Goal: Transaction & Acquisition: Purchase product/service

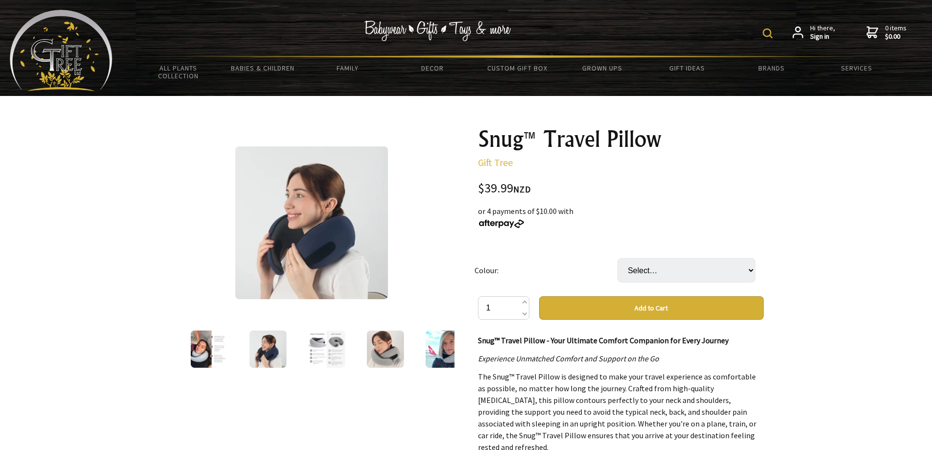
click at [398, 352] on img at bounding box center [384, 348] width 37 height 37
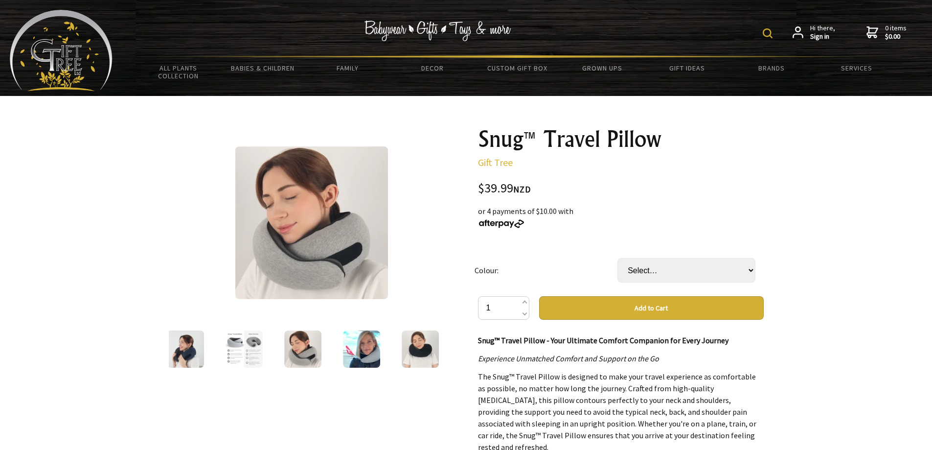
click at [411, 352] on img at bounding box center [420, 348] width 37 height 37
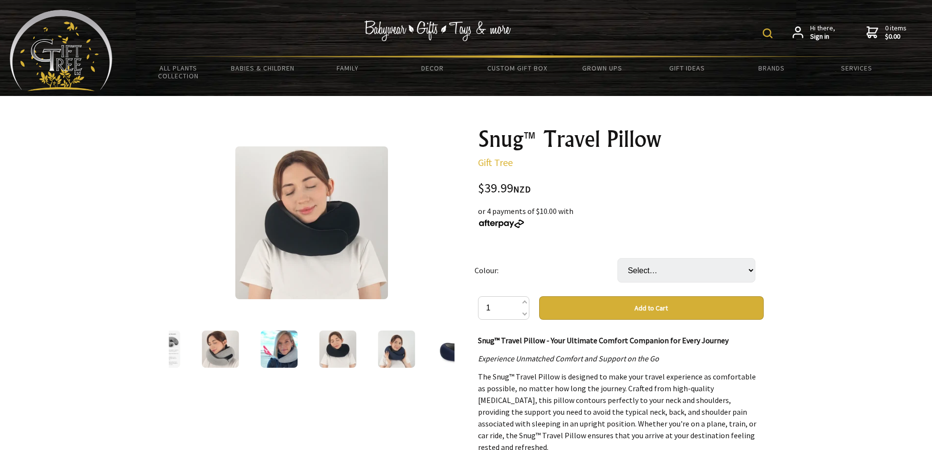
click at [419, 352] on div at bounding box center [396, 348] width 59 height 41
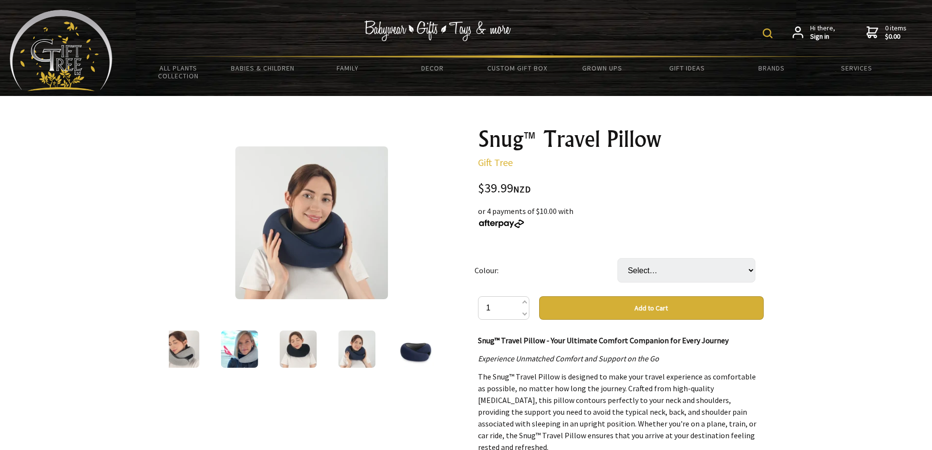
click at [439, 356] on div at bounding box center [415, 348] width 59 height 41
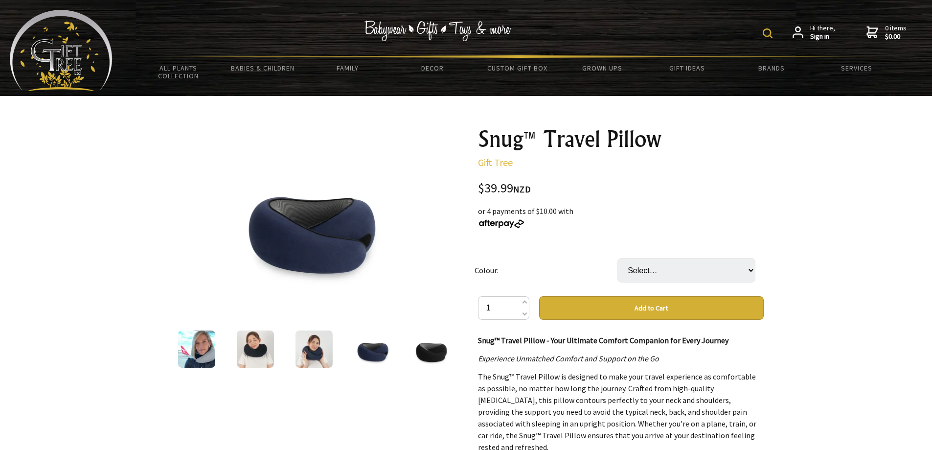
click at [421, 356] on img at bounding box center [430, 348] width 37 height 37
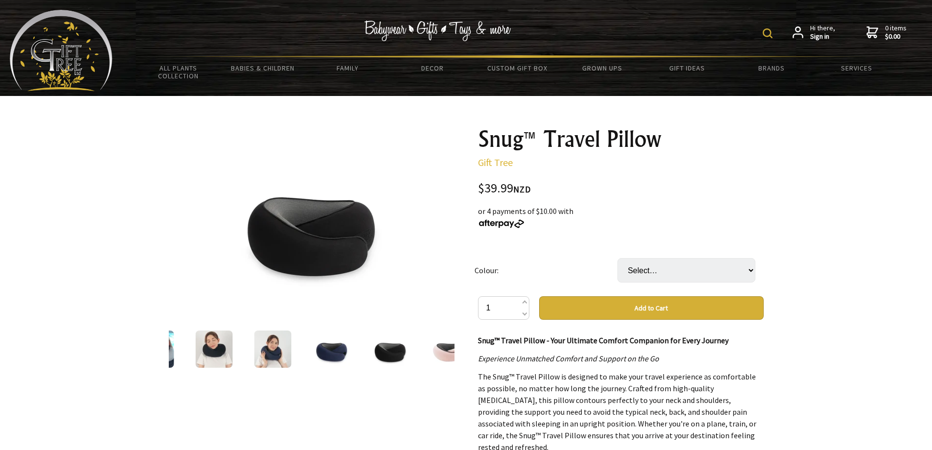
scroll to position [49, 0]
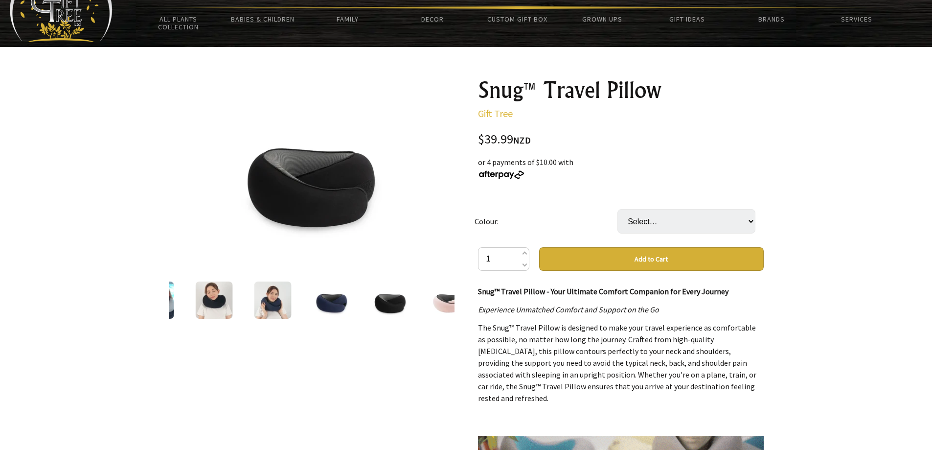
click at [437, 306] on img at bounding box center [448, 299] width 37 height 37
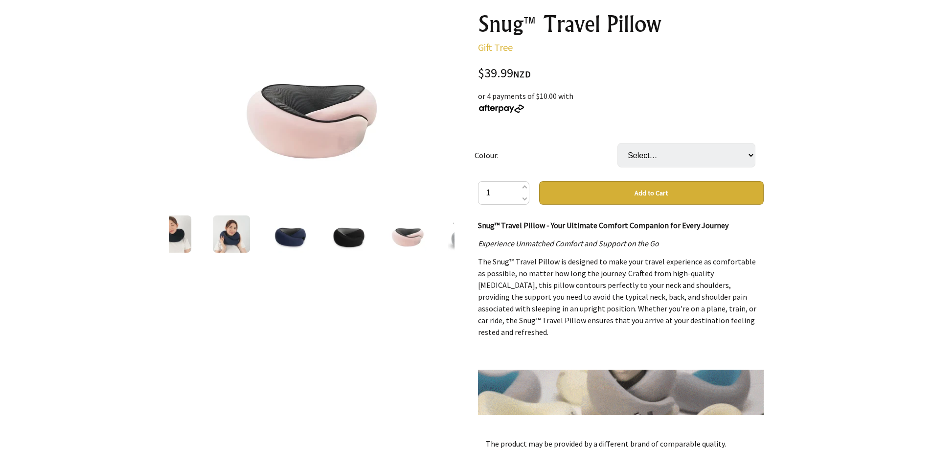
scroll to position [98, 0]
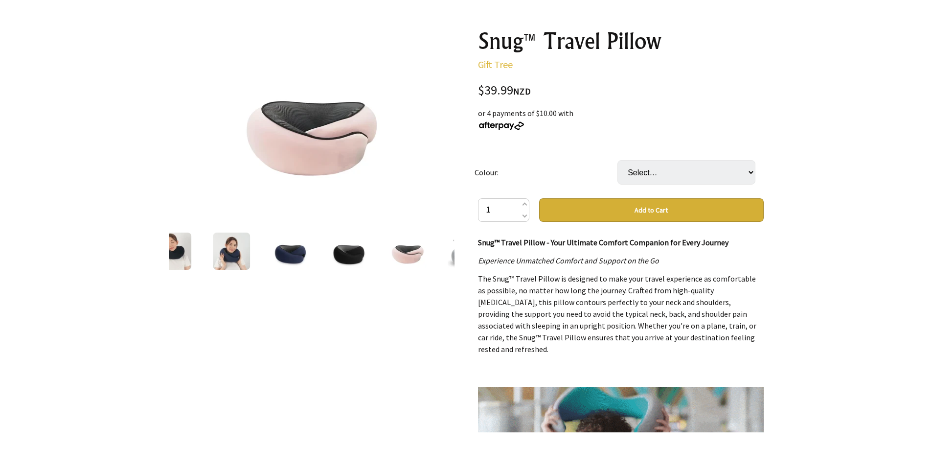
click at [398, 258] on img at bounding box center [407, 250] width 37 height 37
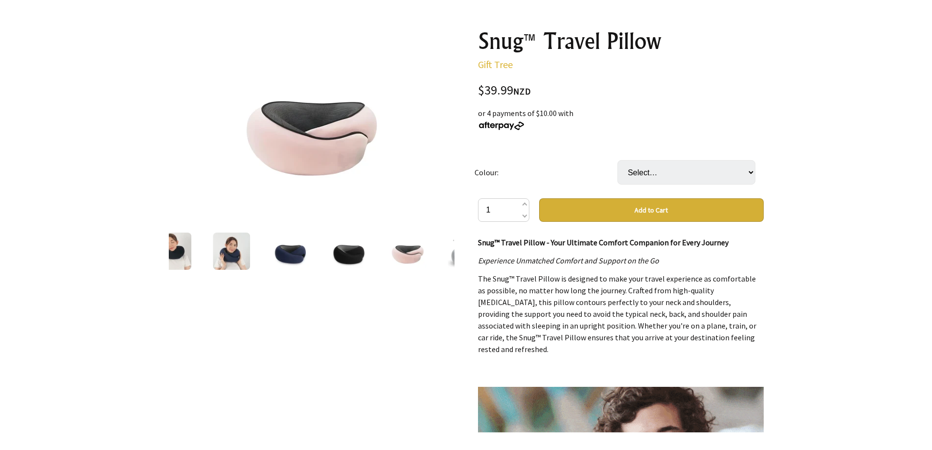
click at [449, 256] on img at bounding box center [466, 250] width 37 height 37
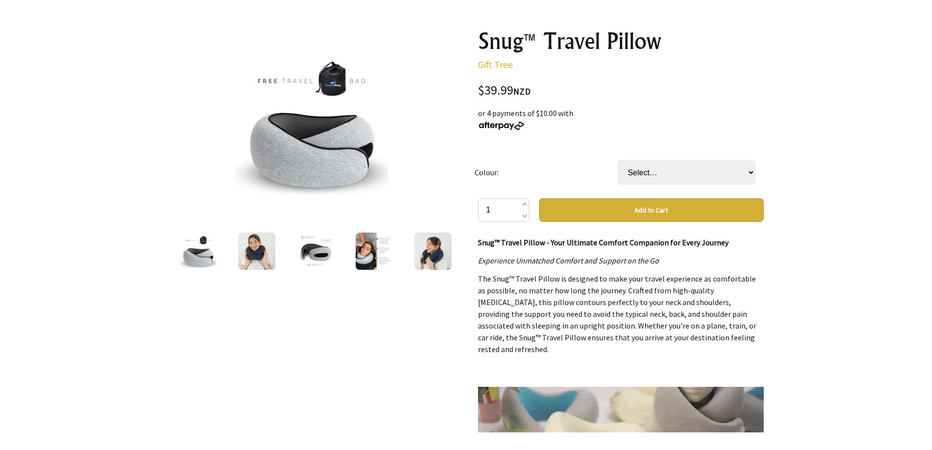
click at [436, 254] on img at bounding box center [432, 250] width 37 height 37
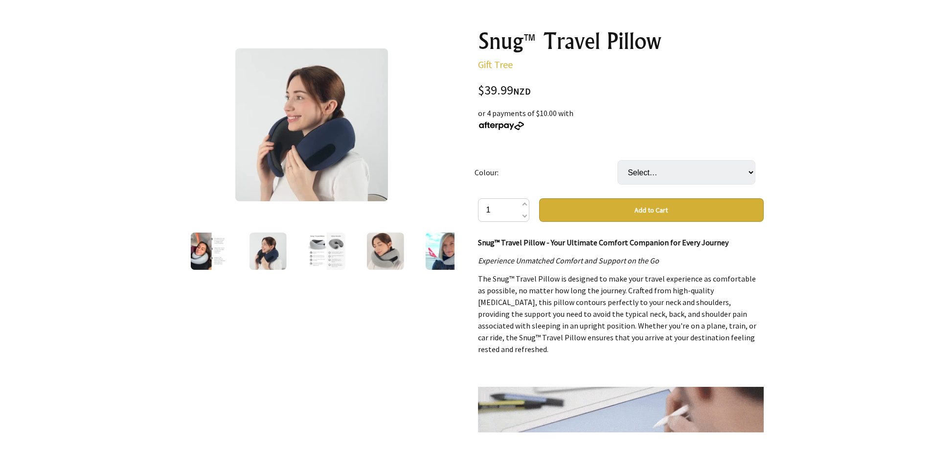
click at [336, 255] on img at bounding box center [326, 250] width 37 height 37
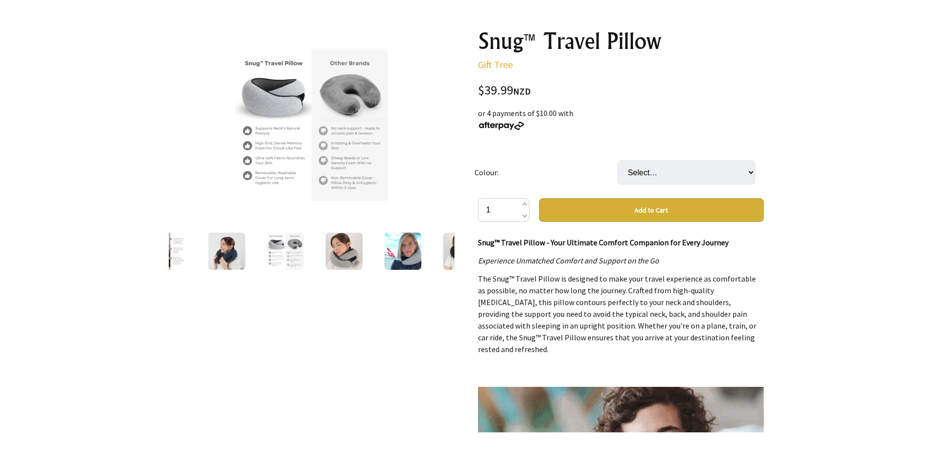
click at [389, 253] on img at bounding box center [402, 250] width 37 height 37
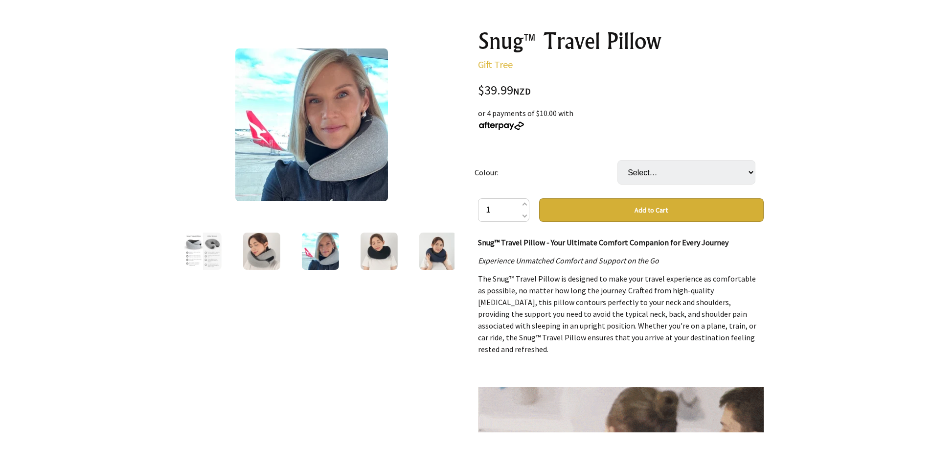
click at [377, 253] on img at bounding box center [378, 250] width 37 height 37
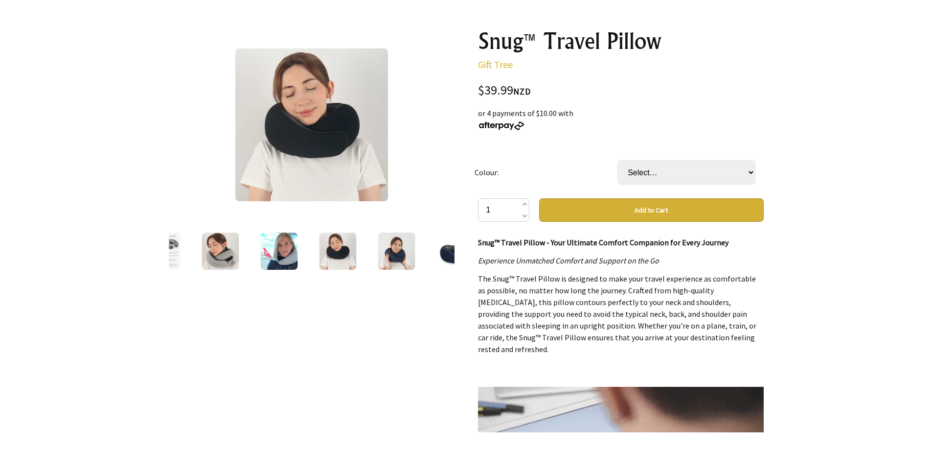
click at [390, 255] on img at bounding box center [396, 250] width 37 height 37
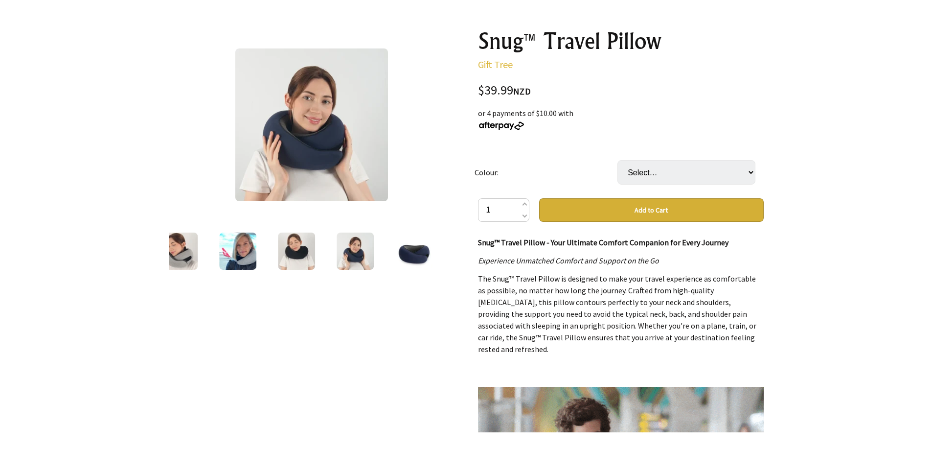
click at [397, 256] on img at bounding box center [413, 250] width 37 height 37
